Goal: Information Seeking & Learning: Learn about a topic

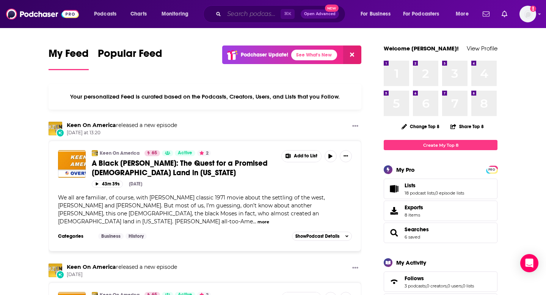
click at [256, 18] on input "Search podcasts, credits, & more..." at bounding box center [252, 14] width 57 height 12
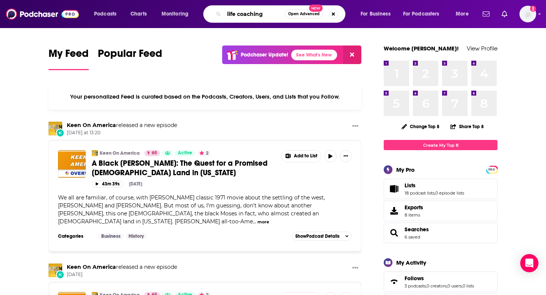
type input "life coaching"
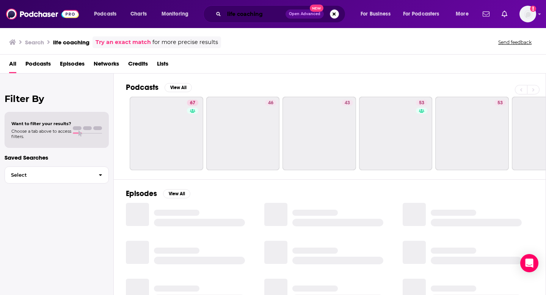
click at [264, 11] on input "life coaching" at bounding box center [254, 14] width 61 height 12
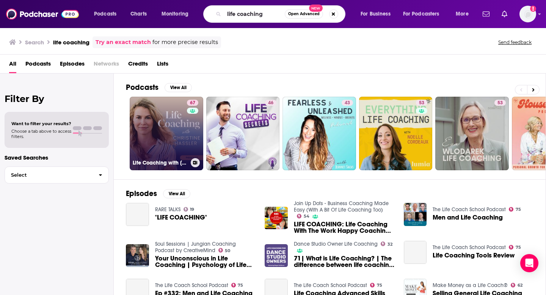
click at [187, 115] on div "67" at bounding box center [193, 129] width 13 height 58
